Goal: Task Accomplishment & Management: Manage account settings

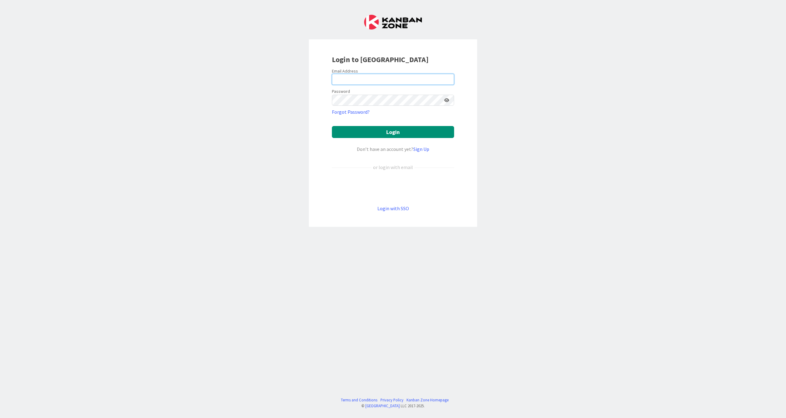
click at [153, 77] on input "email" at bounding box center [393, 79] width 122 height 11
type input "[EMAIL_ADDRESS][DOMAIN_NAME]"
click at [153, 77] on button "Login" at bounding box center [393, 132] width 122 height 12
click at [153, 77] on icon at bounding box center [446, 100] width 5 height 4
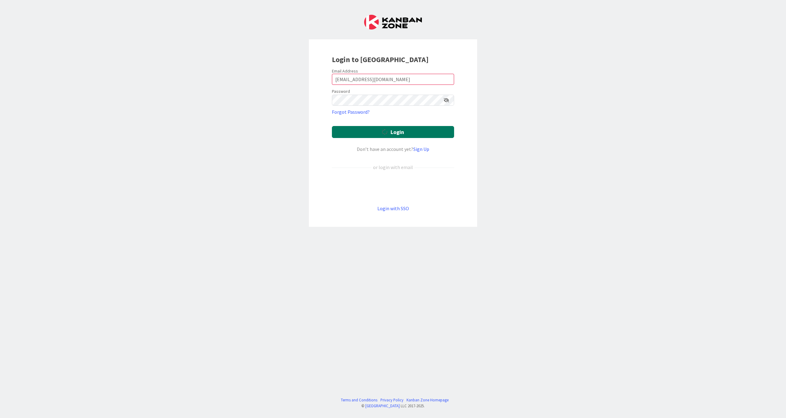
click at [153, 77] on button "Login" at bounding box center [393, 132] width 122 height 12
click at [153, 77] on input "[EMAIL_ADDRESS][DOMAIN_NAME]" at bounding box center [393, 79] width 122 height 11
